Goal: Task Accomplishment & Management: Manage account settings

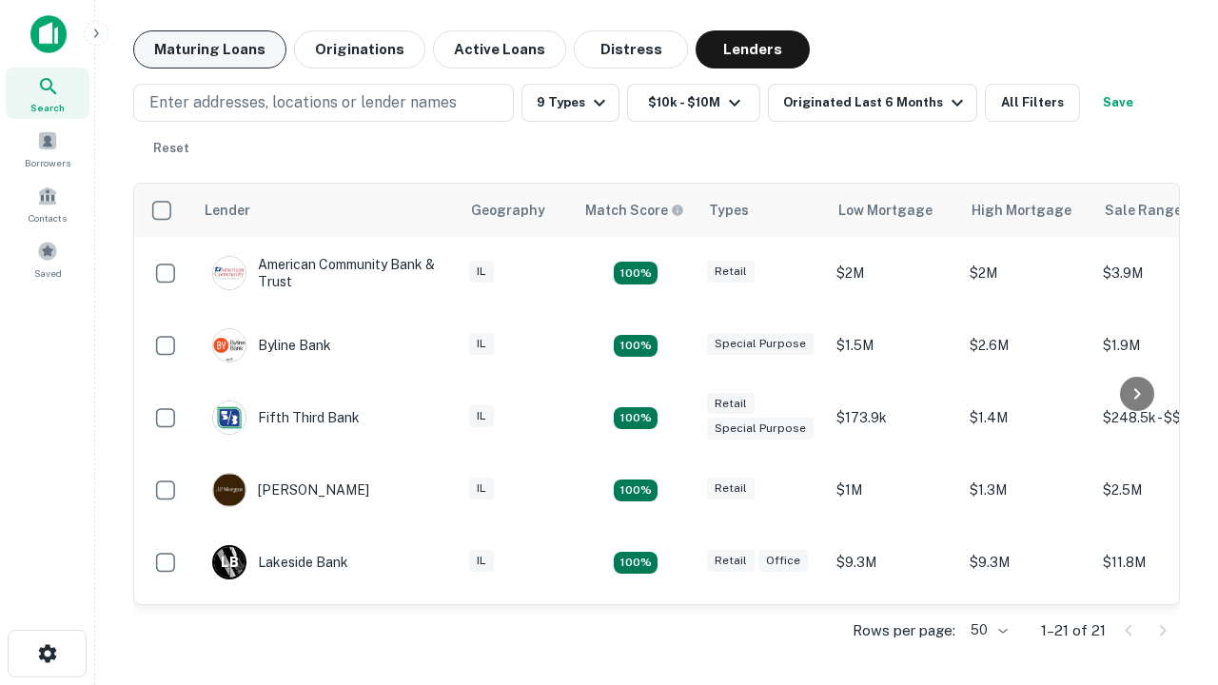
click at [209, 49] on button "Maturing Loans" at bounding box center [209, 49] width 153 height 38
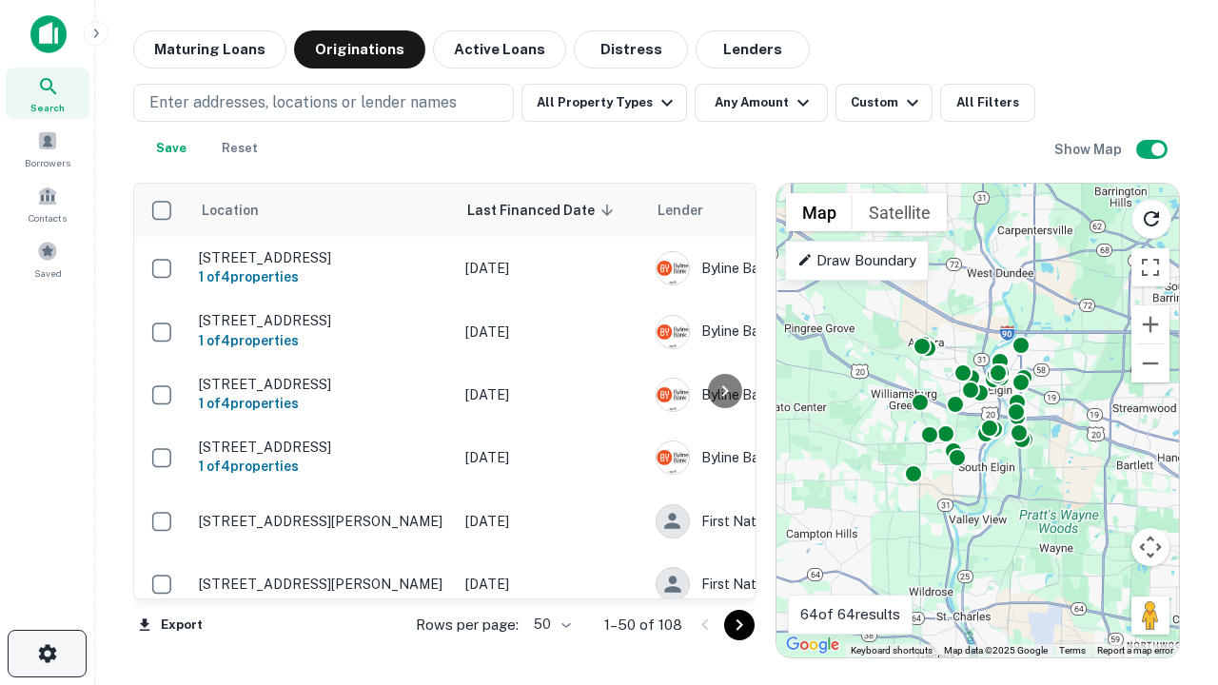
click at [47, 654] on icon "button" at bounding box center [47, 653] width 23 height 23
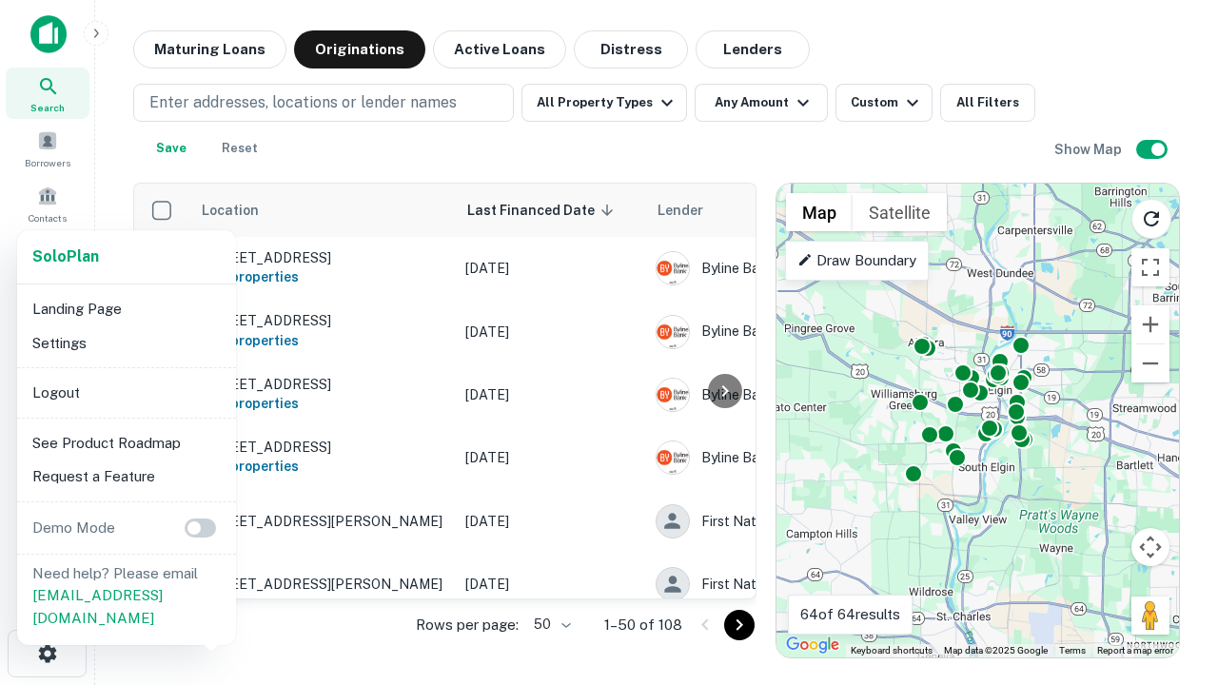
click at [126, 392] on li "Logout" at bounding box center [127, 393] width 204 height 34
